Goal: Information Seeking & Learning: Learn about a topic

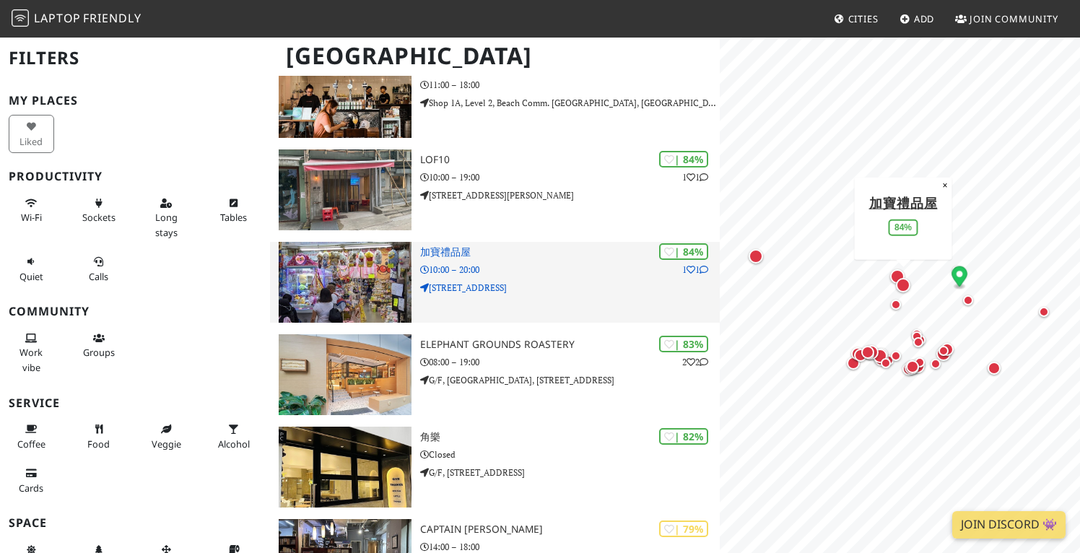
scroll to position [567, 0]
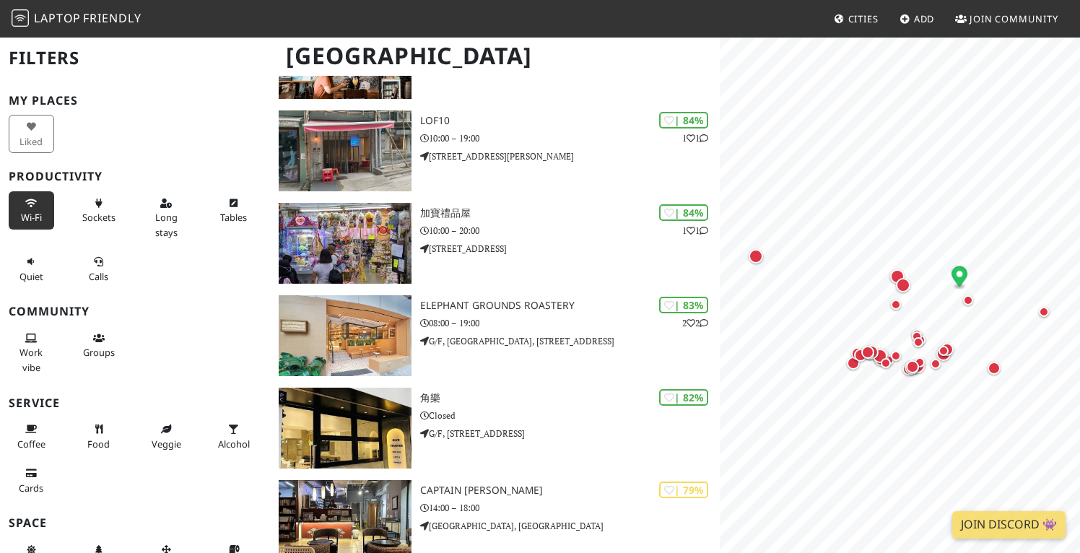
click at [34, 211] on span "Wi-Fi" at bounding box center [31, 217] width 21 height 13
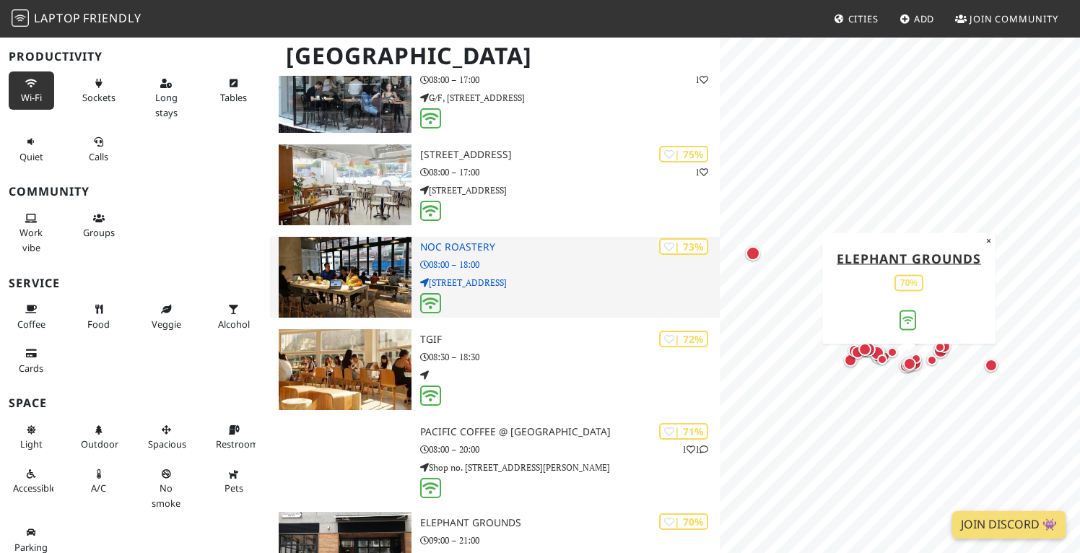
scroll to position [984, 0]
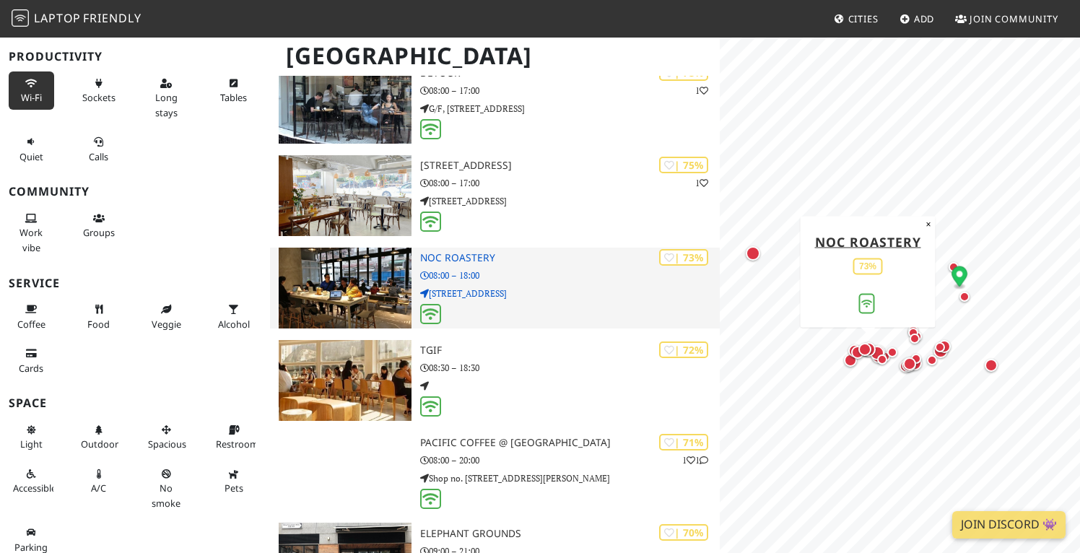
click at [521, 270] on p "08:00 – 18:00" at bounding box center [570, 275] width 300 height 14
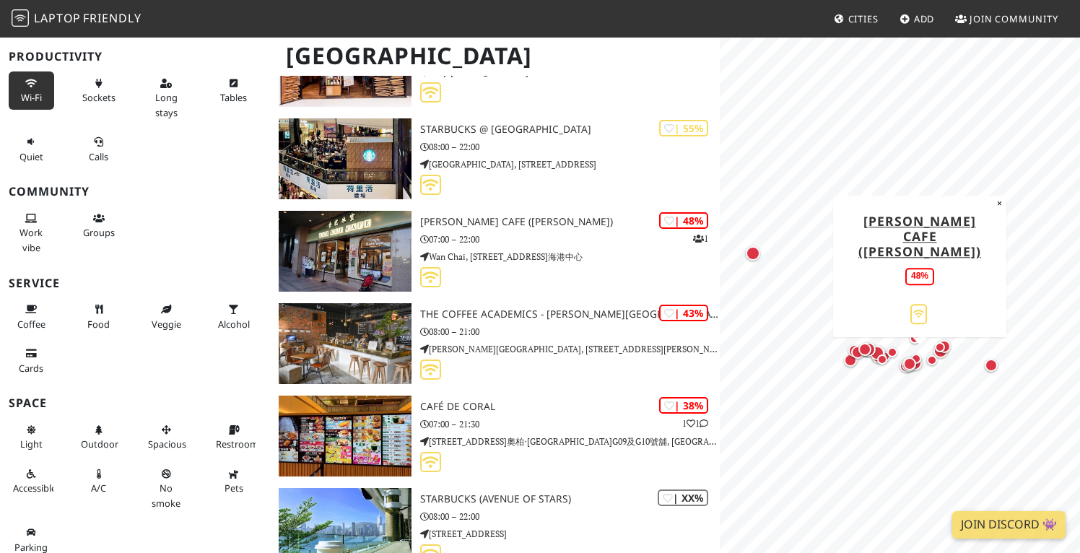
scroll to position [2218, 0]
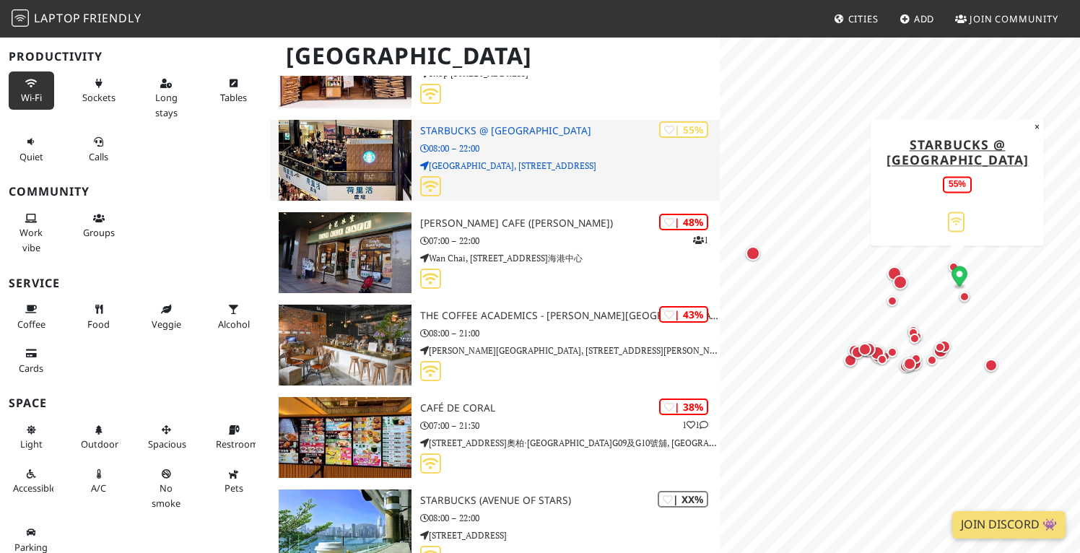
click at [551, 144] on p "08:00 – 22:00" at bounding box center [570, 148] width 300 height 14
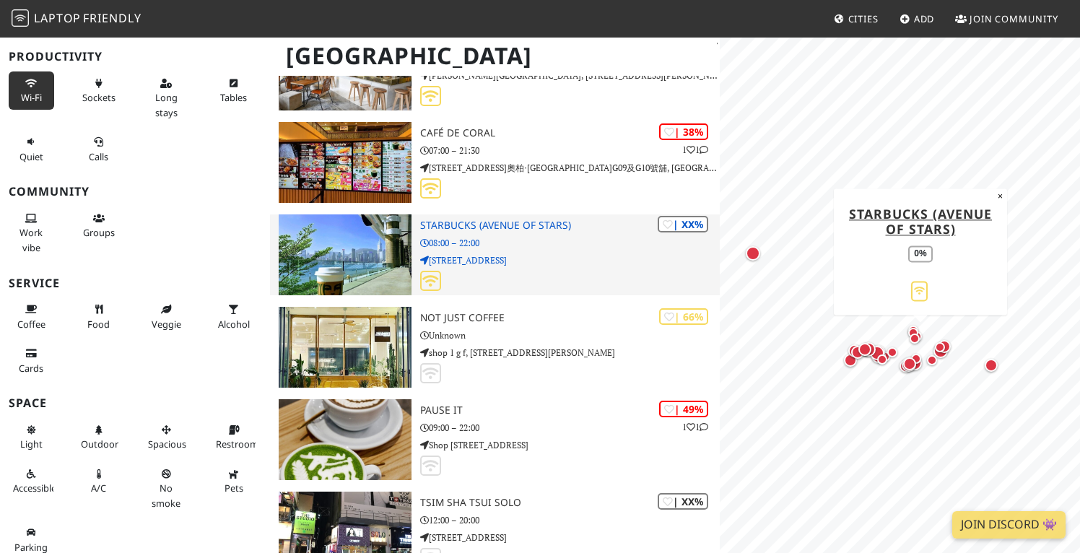
scroll to position [2546, 0]
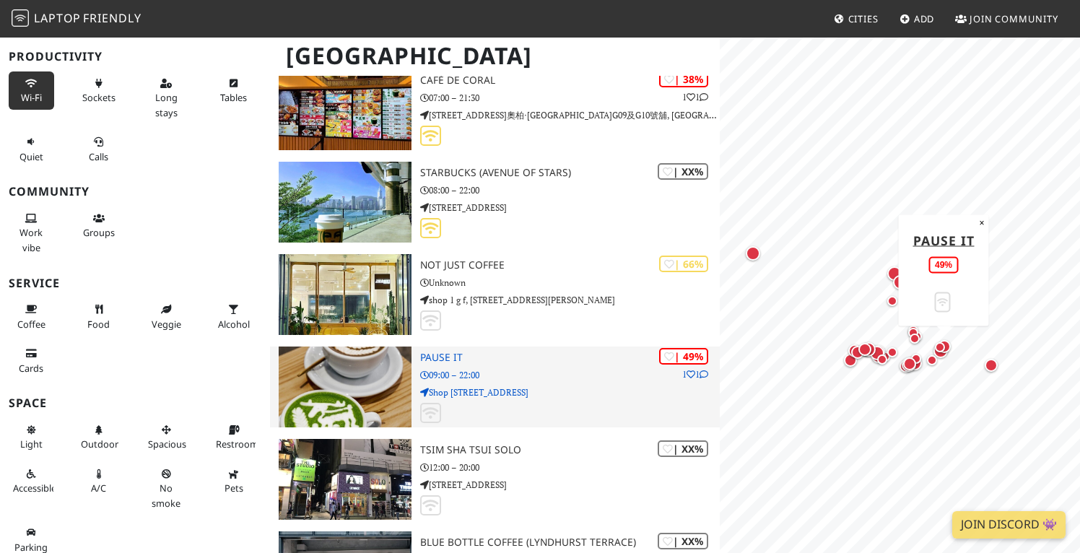
click at [518, 351] on h3 "Pause It" at bounding box center [570, 357] width 300 height 12
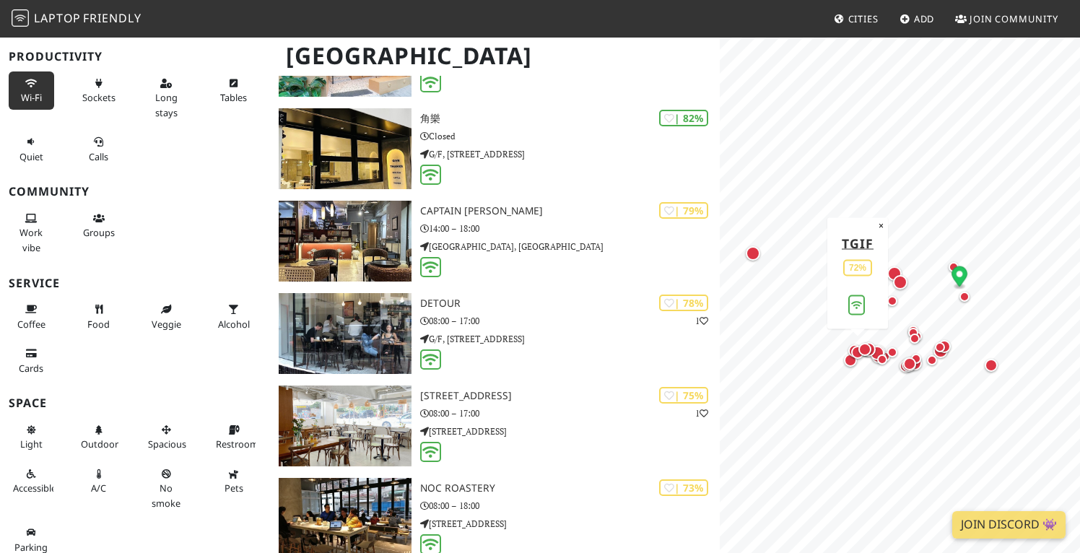
scroll to position [530, 0]
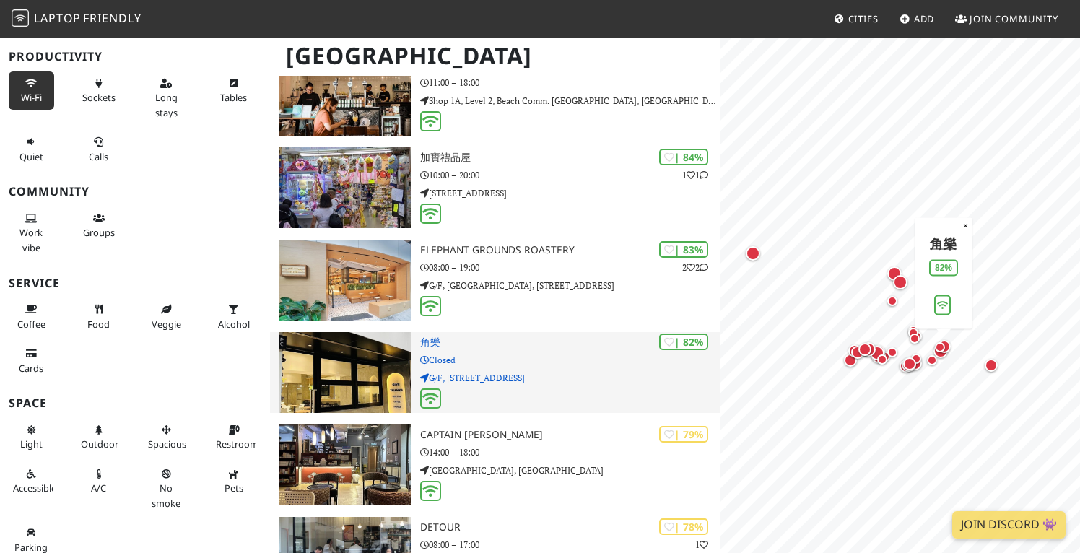
click at [528, 375] on p "G/F, 3 Shell St" at bounding box center [570, 378] width 300 height 14
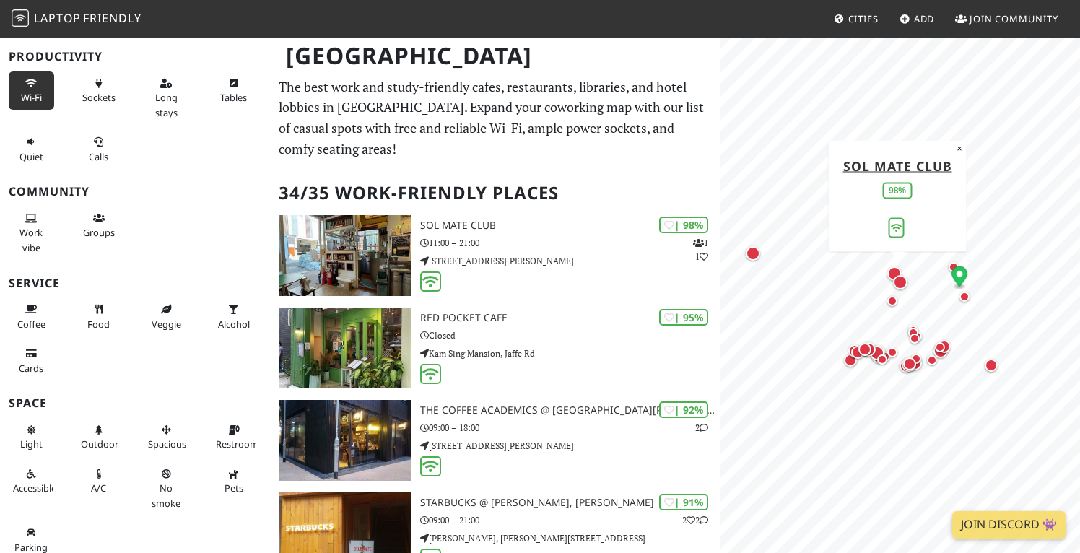
scroll to position [0, 0]
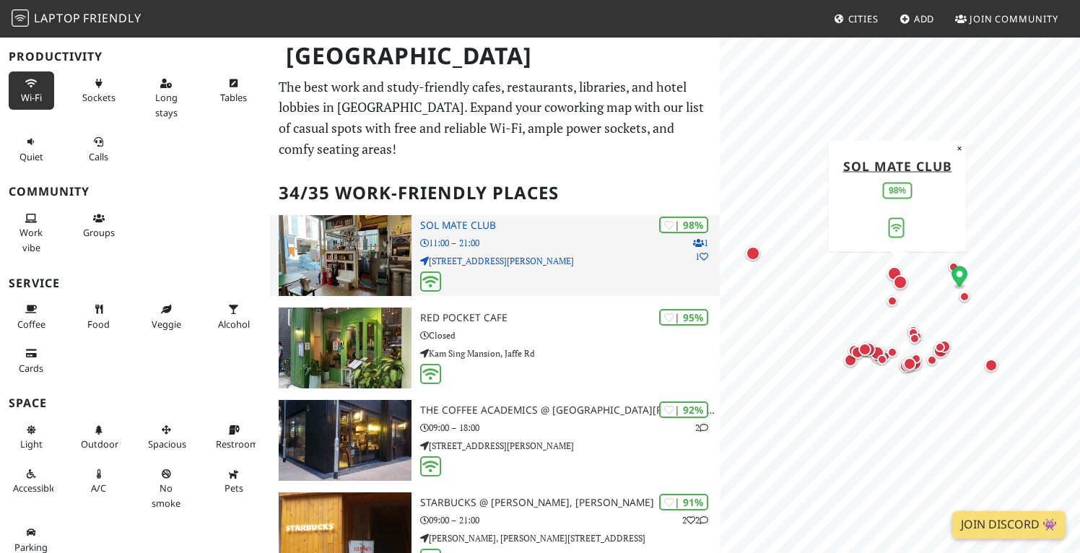
click at [515, 237] on p "11:00 – 21:00" at bounding box center [570, 243] width 300 height 14
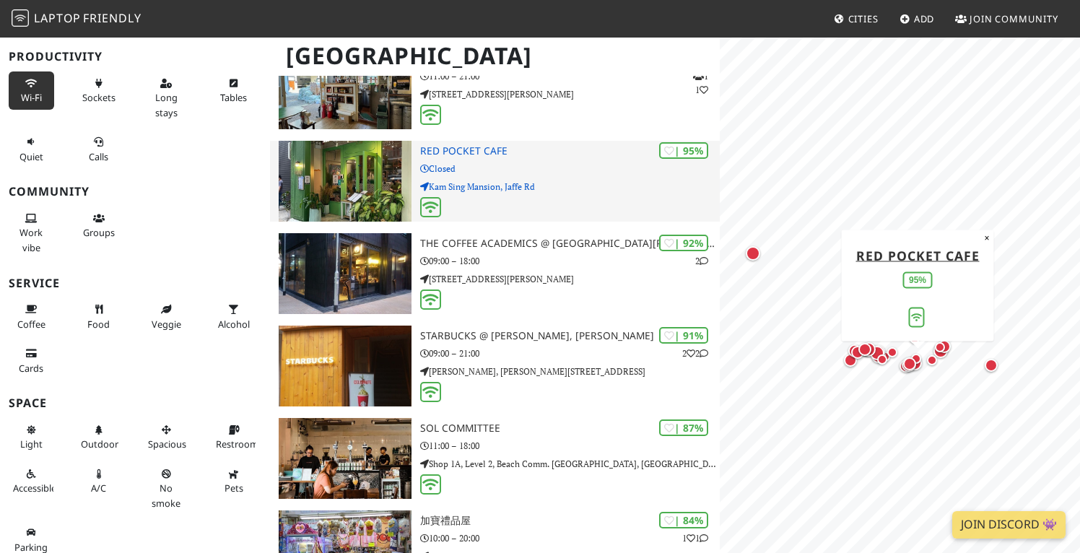
scroll to position [168, 0]
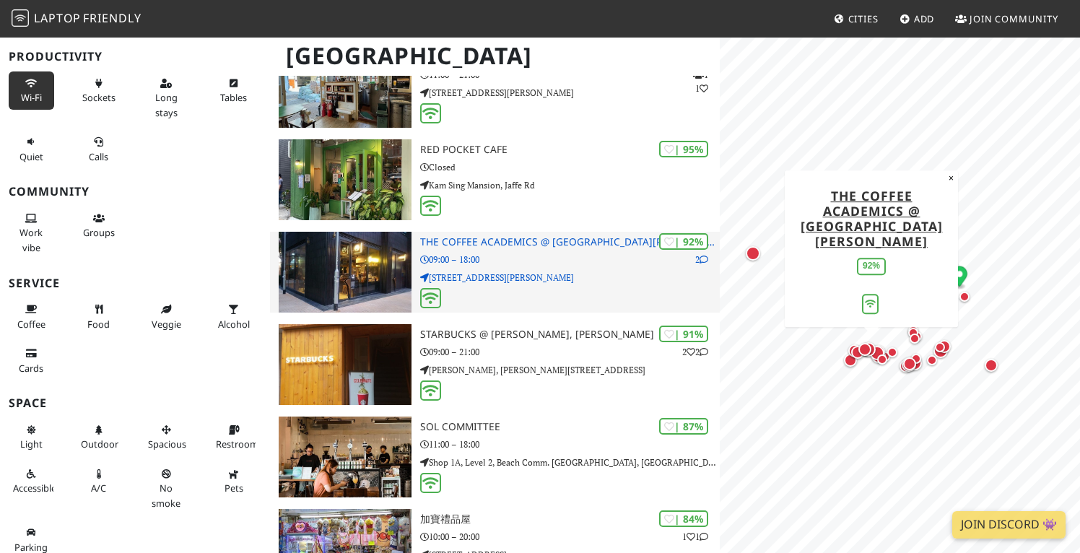
click at [518, 271] on p "1 Sai Yuen Ln" at bounding box center [570, 278] width 300 height 14
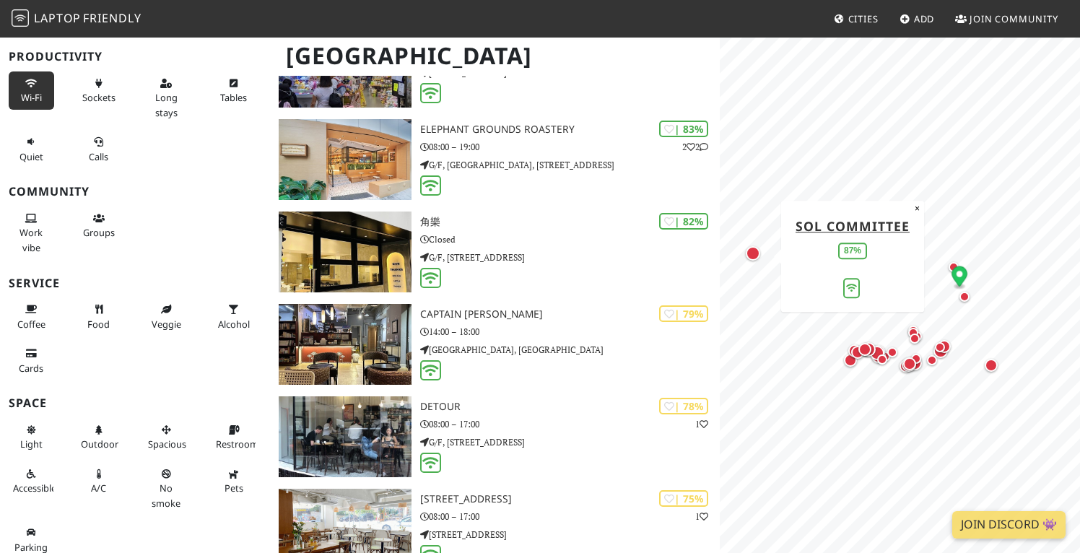
scroll to position [653, 0]
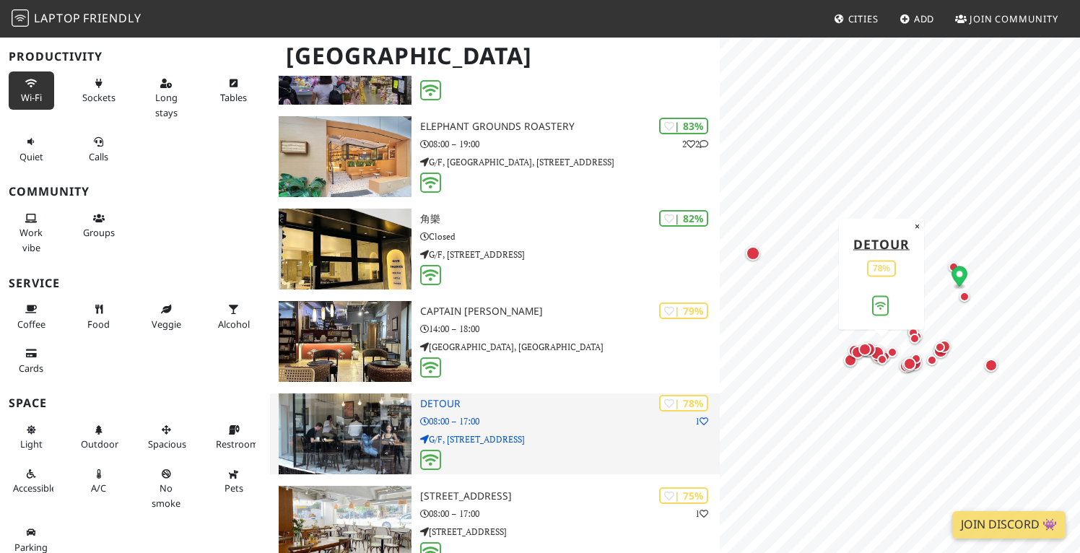
click at [492, 408] on div "| 78% 1 Detour 08:00 – 17:00 G/F, 379 Queen's Road Central" at bounding box center [570, 433] width 300 height 81
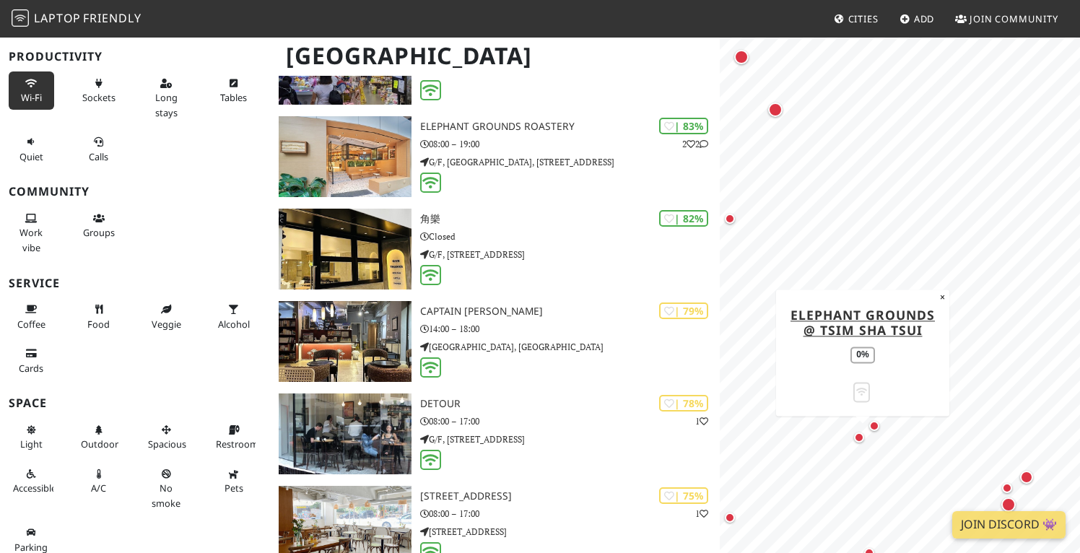
click at [859, 437] on div "Map marker" at bounding box center [859, 437] width 10 height 10
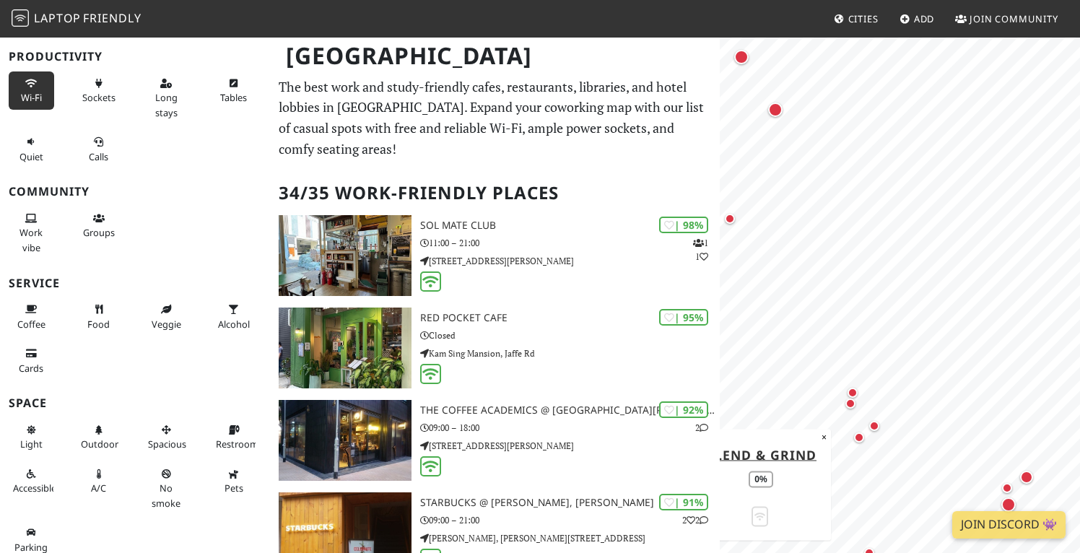
scroll to position [0, 0]
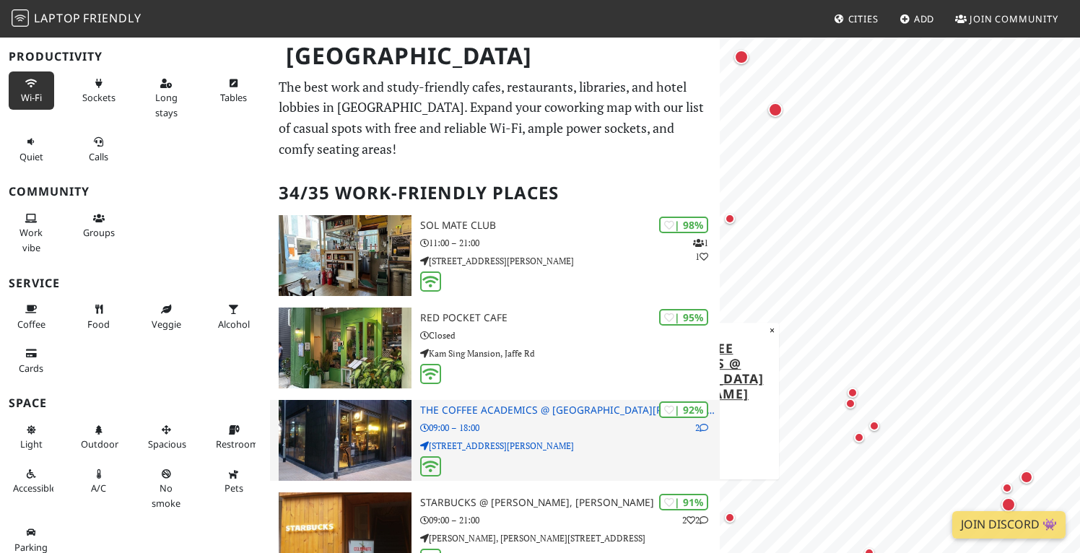
click at [567, 407] on h3 "The Coffee Academics @ Sai Yuen Lane" at bounding box center [570, 410] width 300 height 12
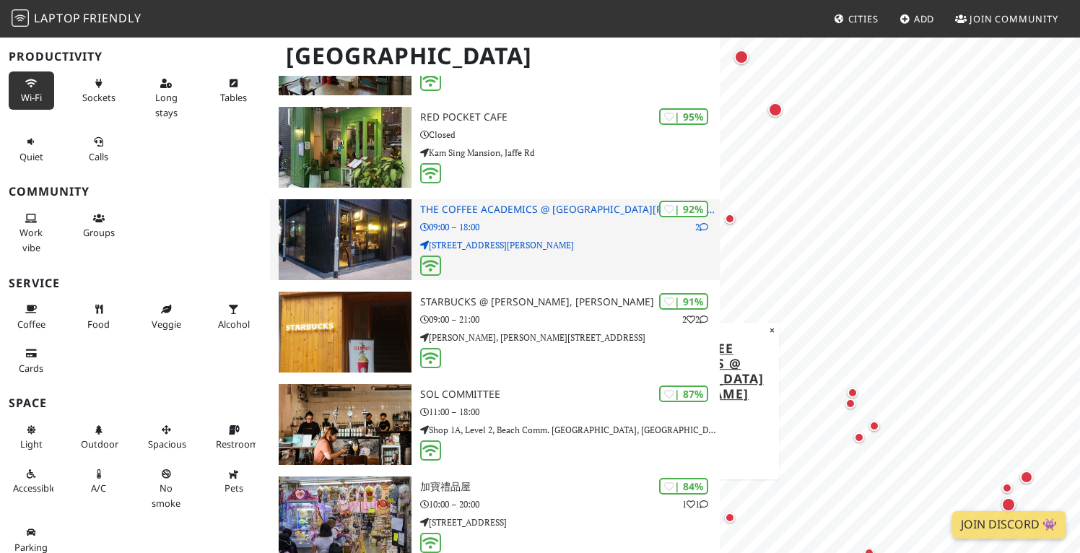
scroll to position [208, 0]
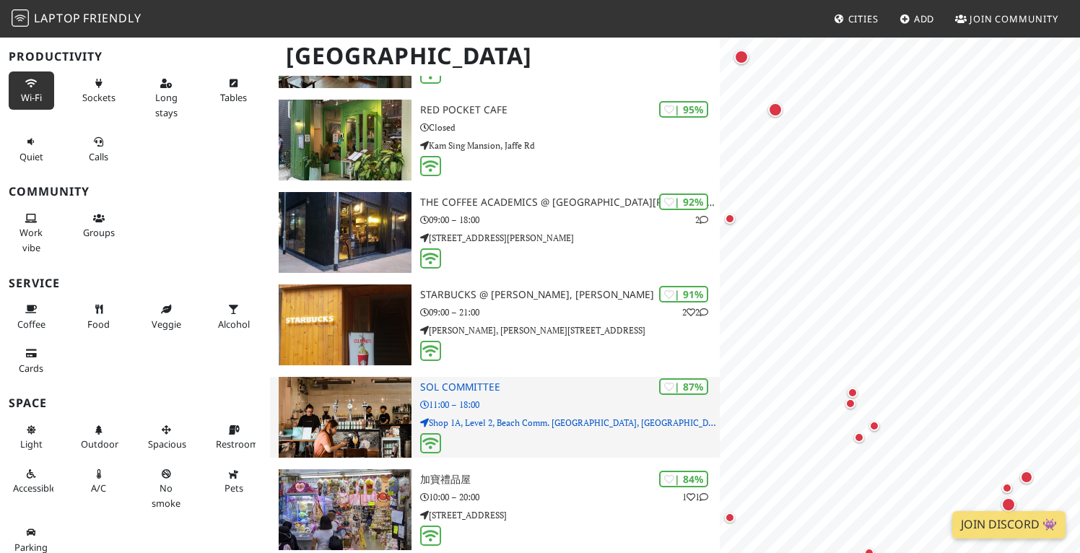
click at [511, 393] on div "| 87% SOL Committee 11:00 – 18:00 Shop 1A, Level 2, Beach Comm. Complex Park Is…" at bounding box center [570, 417] width 300 height 81
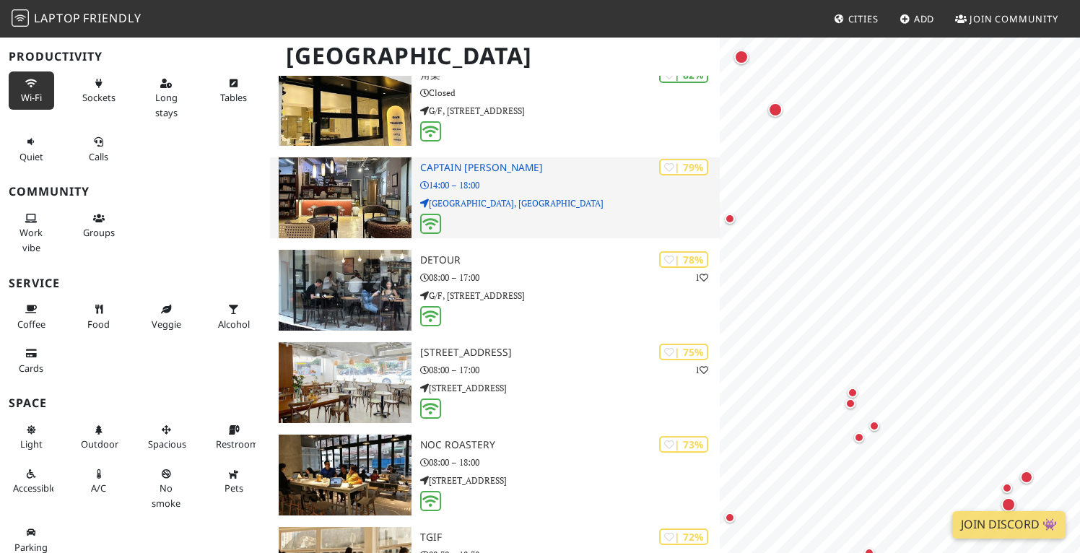
scroll to position [0, 0]
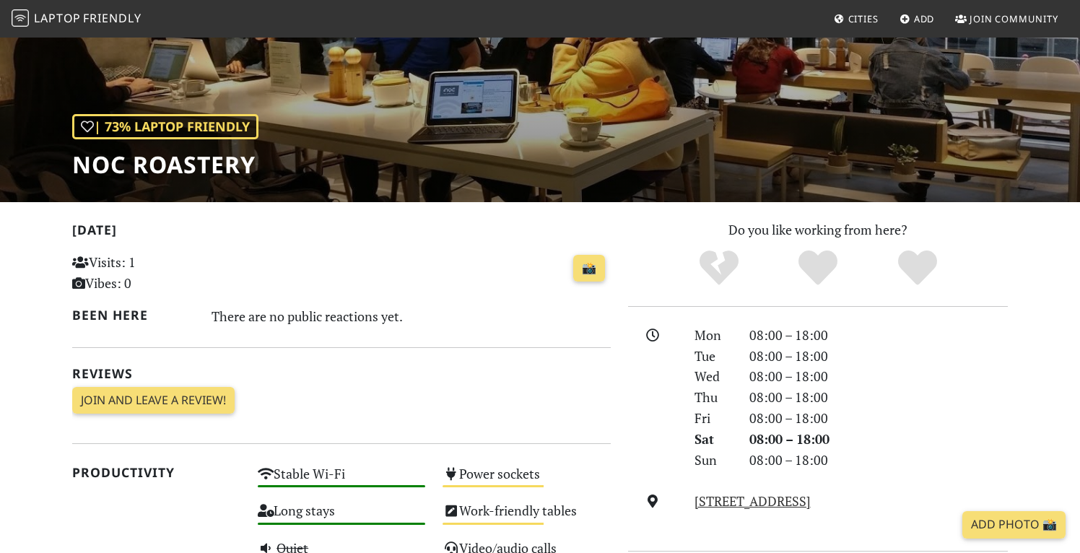
scroll to position [139, 0]
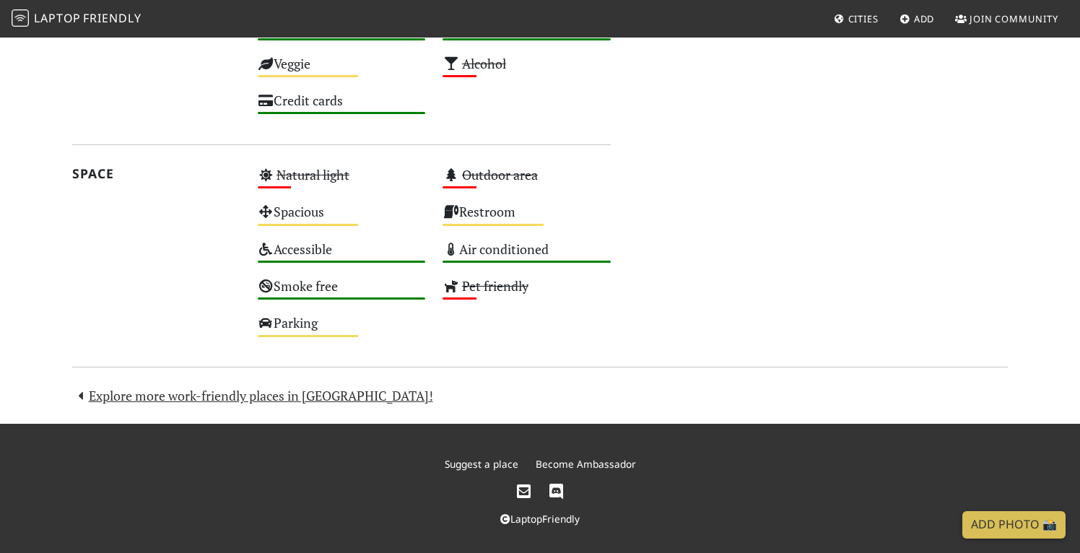
scroll to position [803, 0]
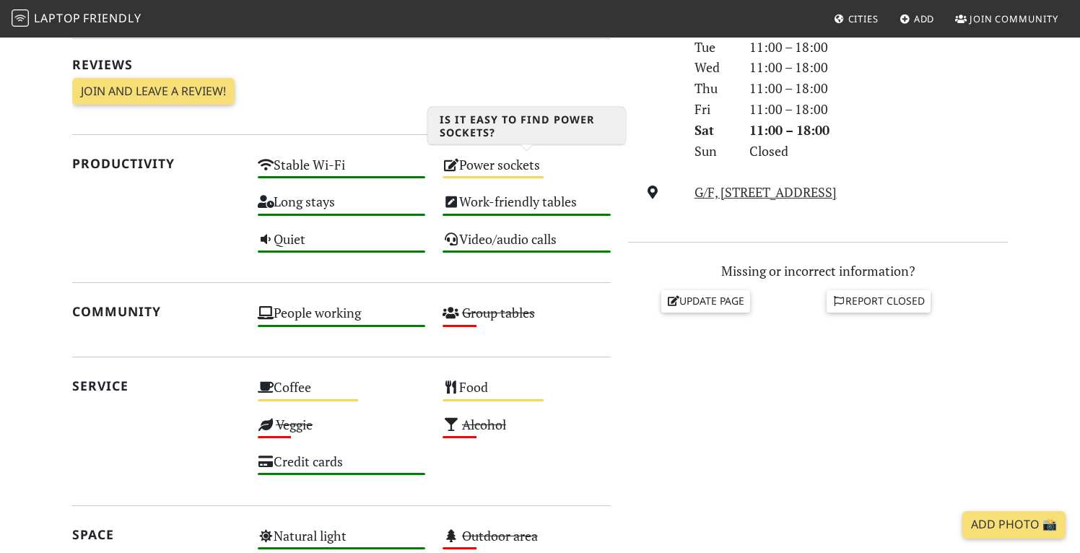
scroll to position [476, 0]
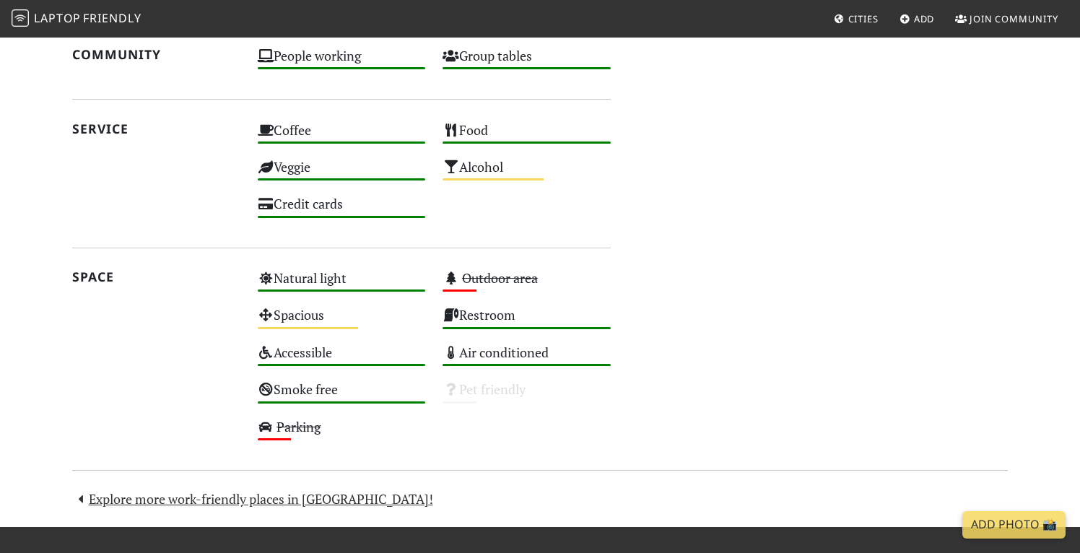
scroll to position [911, 0]
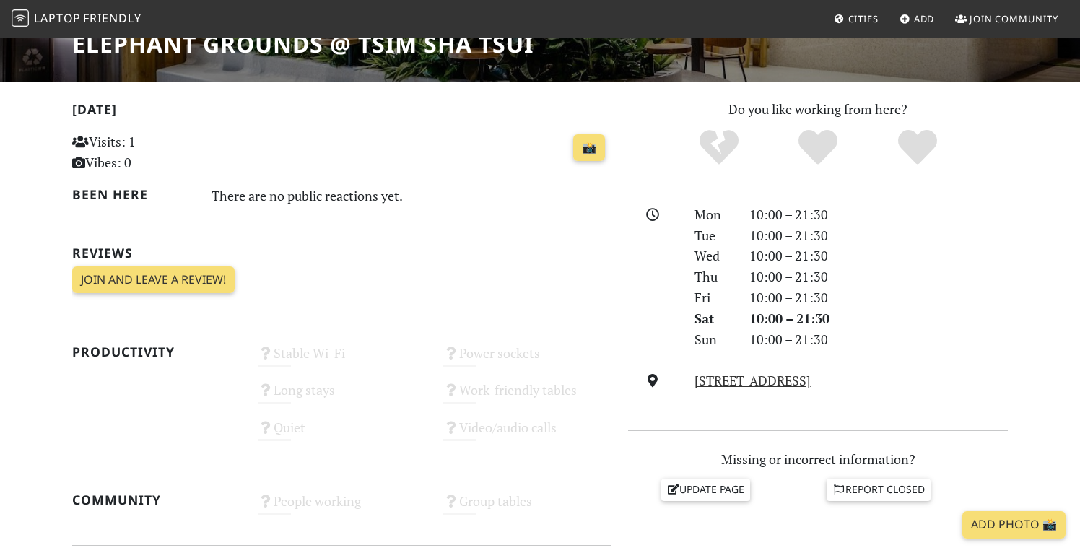
scroll to position [27, 0]
